Goal: Task Accomplishment & Management: Manage account settings

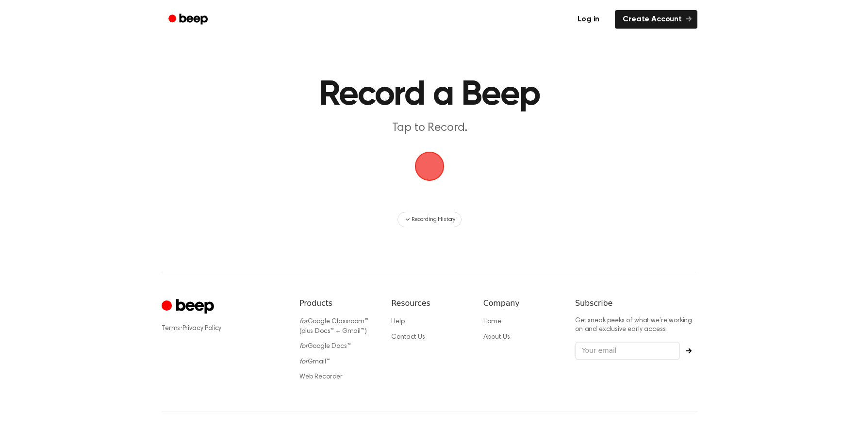
click at [592, 23] on link "Log in" at bounding box center [588, 19] width 41 height 22
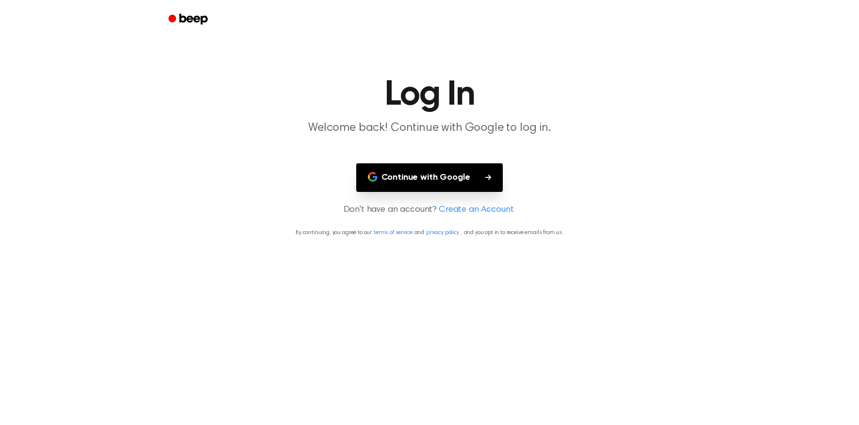
click at [466, 174] on button "Continue with Google" at bounding box center [429, 177] width 147 height 29
click at [455, 186] on button "Continue with Google" at bounding box center [429, 177] width 147 height 29
click at [429, 180] on button "Continue with Google" at bounding box center [429, 177] width 147 height 29
click at [402, 176] on button "Continue with Google" at bounding box center [429, 177] width 147 height 29
click at [440, 175] on button "Continue with Google" at bounding box center [429, 177] width 147 height 29
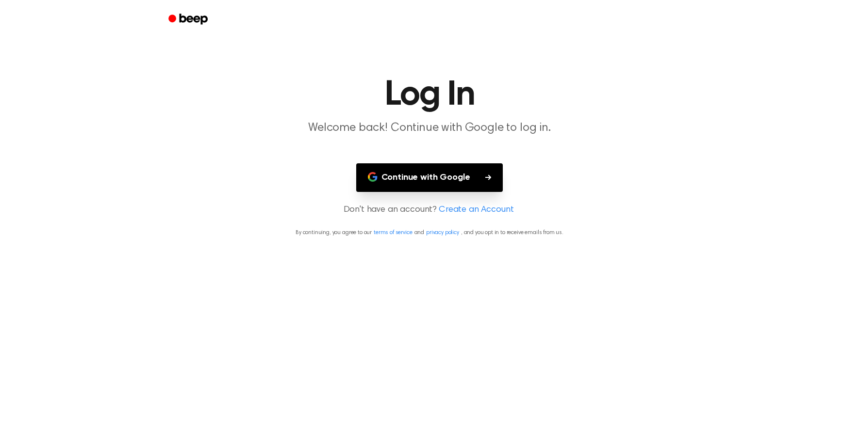
click at [411, 173] on button "Continue with Google" at bounding box center [429, 177] width 147 height 29
click at [409, 179] on button "Continue with Google" at bounding box center [429, 177] width 147 height 29
click at [477, 171] on button "Continue with Google" at bounding box center [429, 177] width 147 height 29
click at [288, 99] on h1 "Log In" at bounding box center [429, 95] width 497 height 35
